Goal: Task Accomplishment & Management: Use online tool/utility

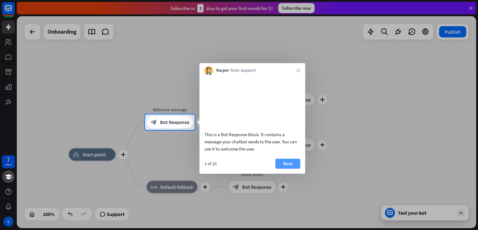
click at [285, 168] on button "Next" at bounding box center [287, 163] width 25 height 10
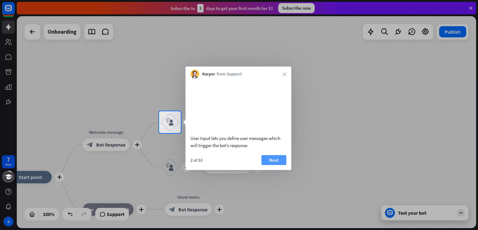
click at [278, 165] on button "Next" at bounding box center [273, 160] width 25 height 10
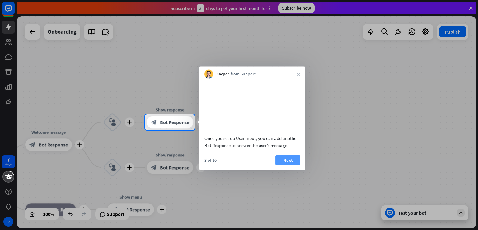
click at [293, 164] on button "Next" at bounding box center [287, 160] width 25 height 10
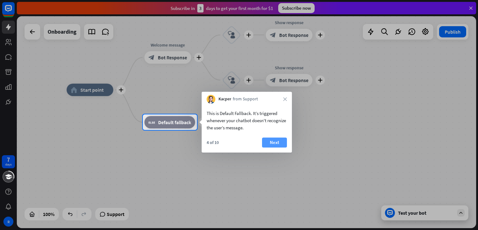
click at [278, 145] on button "Next" at bounding box center [274, 142] width 25 height 10
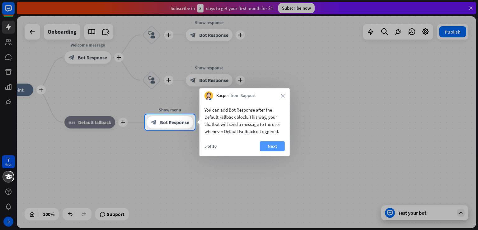
click at [277, 146] on button "Next" at bounding box center [272, 146] width 25 height 10
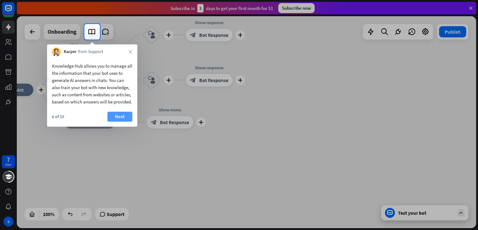
click at [120, 121] on button "Next" at bounding box center [119, 116] width 25 height 10
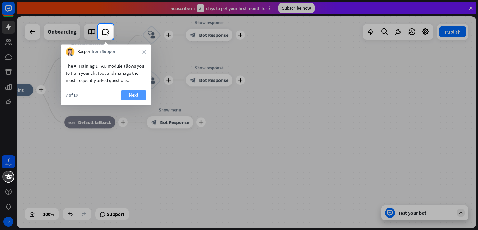
click at [140, 93] on button "Next" at bounding box center [133, 95] width 25 height 10
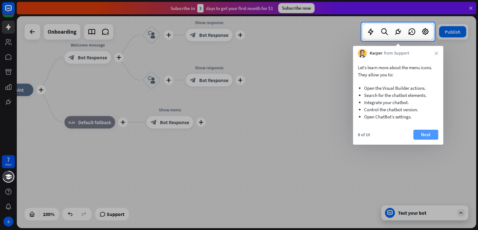
click at [422, 136] on button "Next" at bounding box center [425, 134] width 25 height 10
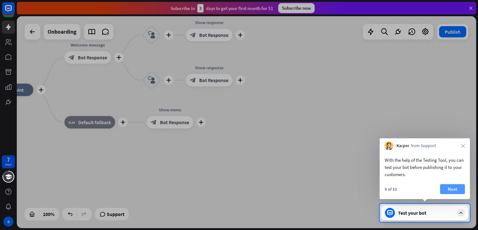
click at [454, 189] on button "Next" at bounding box center [452, 189] width 25 height 10
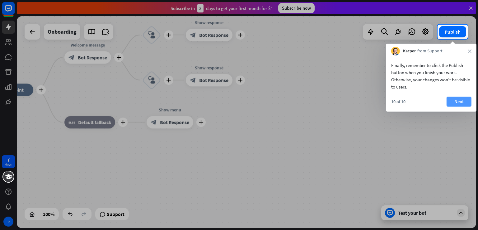
click at [456, 99] on button "Next" at bounding box center [458, 101] width 25 height 10
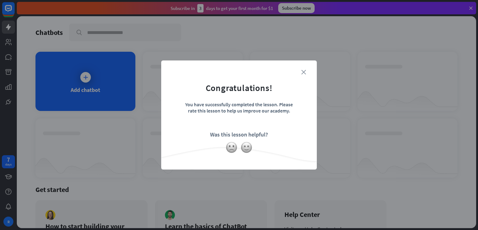
click at [303, 73] on icon "close" at bounding box center [303, 72] width 5 height 5
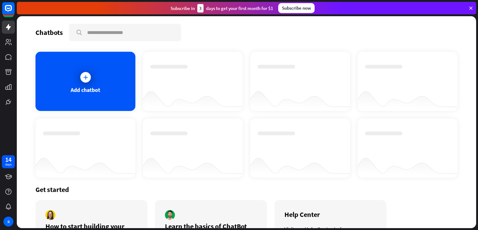
drag, startPoint x: 476, startPoint y: 27, endPoint x: 475, endPoint y: 36, distance: 8.8
click at [475, 36] on div "Chatbots search Add chatbot Get started How to start building your chatbots Wat…" at bounding box center [247, 122] width 461 height 213
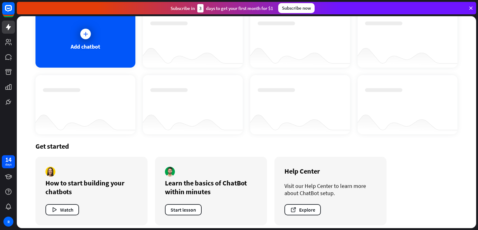
scroll to position [48, 0]
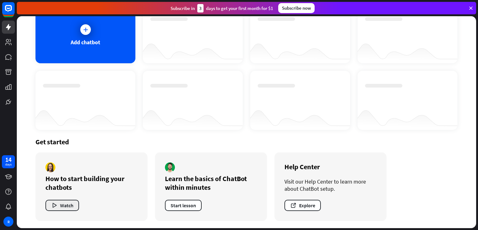
click at [56, 205] on icon "button" at bounding box center [54, 205] width 7 height 7
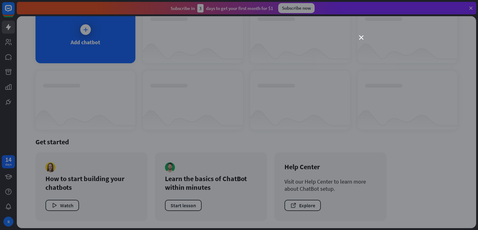
click at [363, 37] on div "close" at bounding box center [239, 115] width 478 height 230
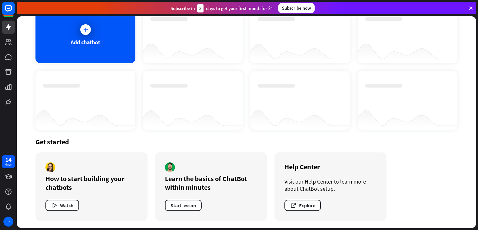
drag, startPoint x: 477, startPoint y: 84, endPoint x: 472, endPoint y: 89, distance: 7.5
click at [472, 89] on div "Chatbots search Add chatbot Get started How to start building your chatbots Wat…" at bounding box center [247, 122] width 461 height 213
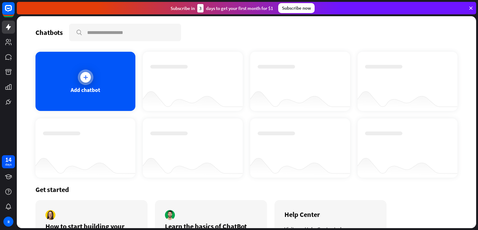
click at [85, 81] on div at bounding box center [85, 77] width 11 height 11
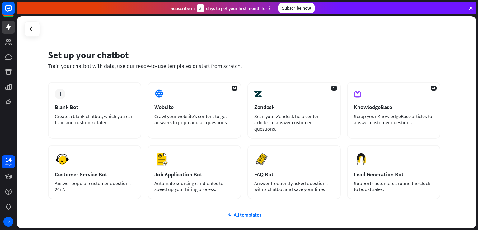
drag, startPoint x: 476, startPoint y: 67, endPoint x: 468, endPoint y: 77, distance: 12.8
click at [468, 77] on div "Set up your chatbot Train your chatbot with data, use our ready-to-use template…" at bounding box center [247, 122] width 461 height 213
click at [468, 77] on div "Set up your chatbot Train your chatbot with data, use our ready-to-use template…" at bounding box center [246, 121] width 459 height 211
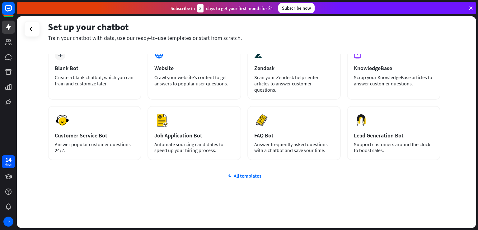
scroll to position [22, 0]
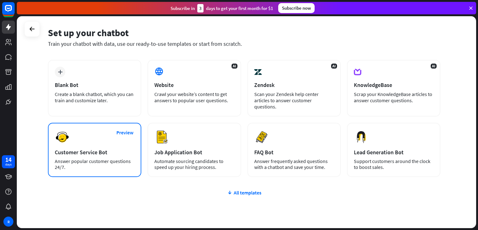
click at [73, 132] on div "Preview Customer Service Bot Answer popular customer questions 24/7." at bounding box center [94, 150] width 93 height 54
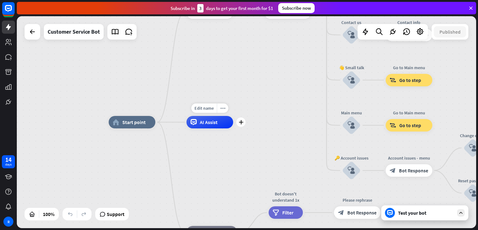
click at [201, 122] on span "AI Assist" at bounding box center [209, 122] width 18 height 6
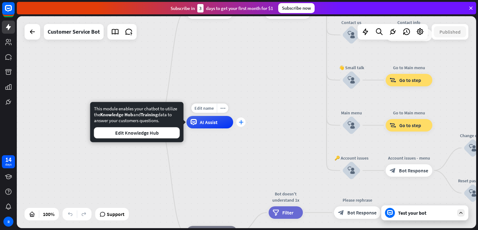
click at [243, 122] on icon "plus" at bounding box center [241, 122] width 5 height 4
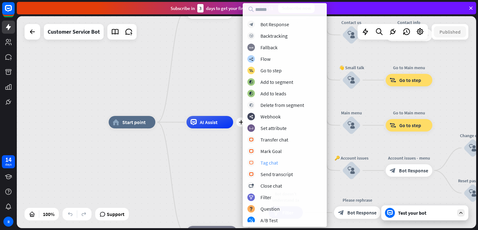
click at [278, 163] on div "block_livechat Tag chat" at bounding box center [284, 162] width 75 height 7
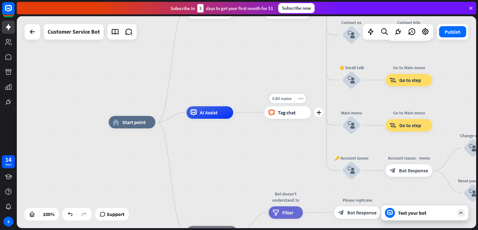
click at [283, 111] on span "Tag chat" at bounding box center [287, 112] width 18 height 6
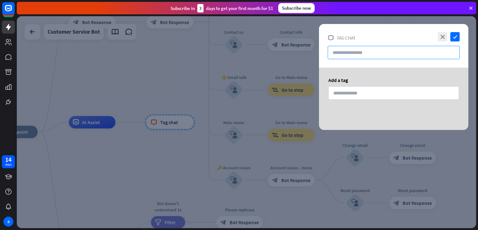
click at [357, 58] on input "text" at bounding box center [393, 52] width 132 height 13
paste input "**********"
type input "**********"
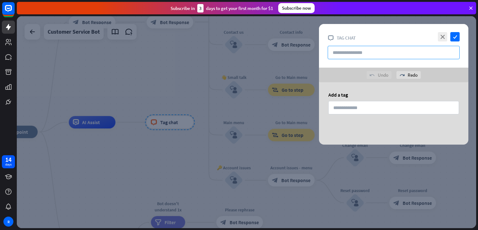
paste input "**********"
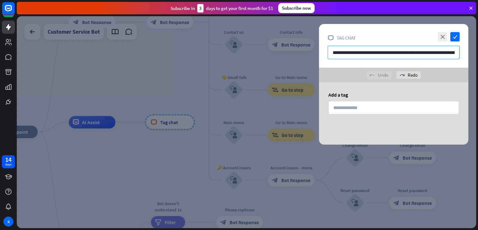
scroll to position [0, 104]
type input "**********"
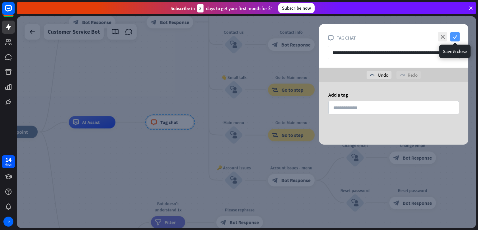
click at [452, 39] on icon "check" at bounding box center [454, 36] width 9 height 9
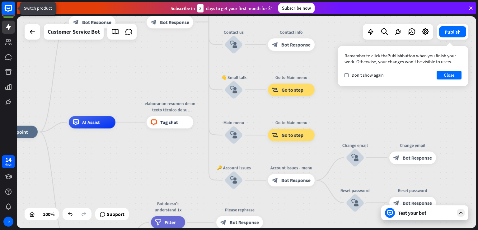
click at [5, 9] on icon at bounding box center [8, 8] width 7 height 7
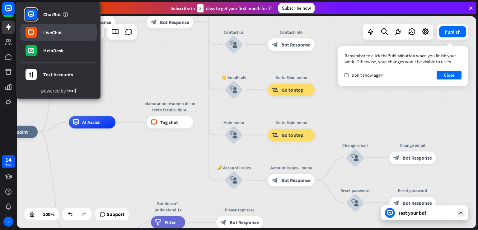
click at [70, 36] on link "LiveChat" at bounding box center [58, 32] width 77 height 17
